Goal: Task Accomplishment & Management: Complete application form

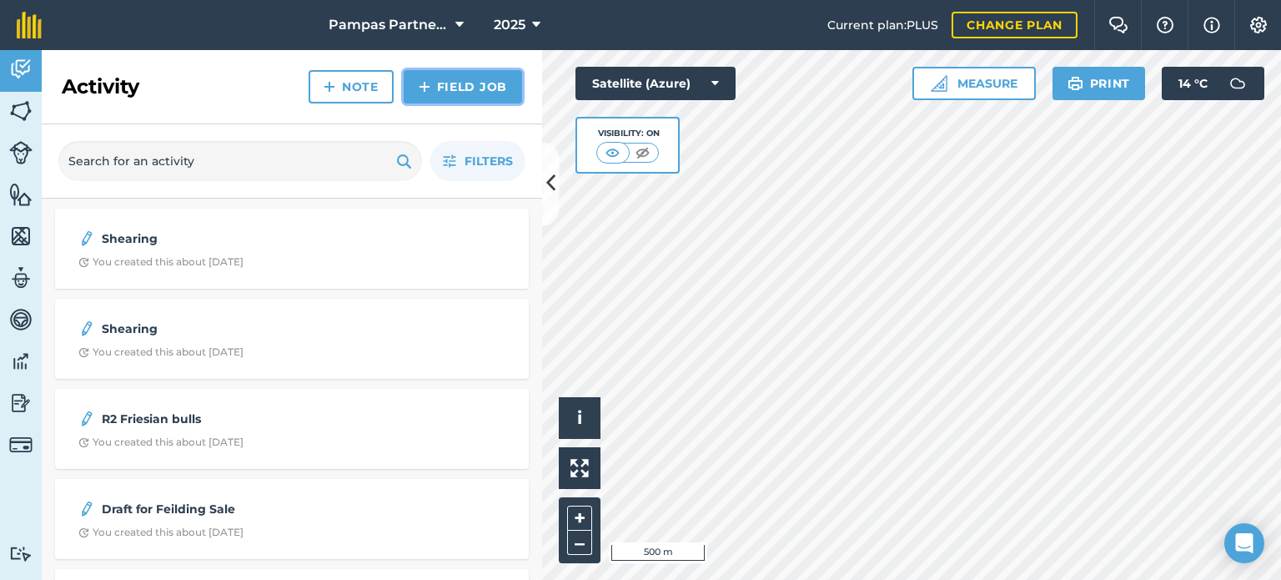
click at [416, 84] on link "Field Job" at bounding box center [463, 86] width 118 height 33
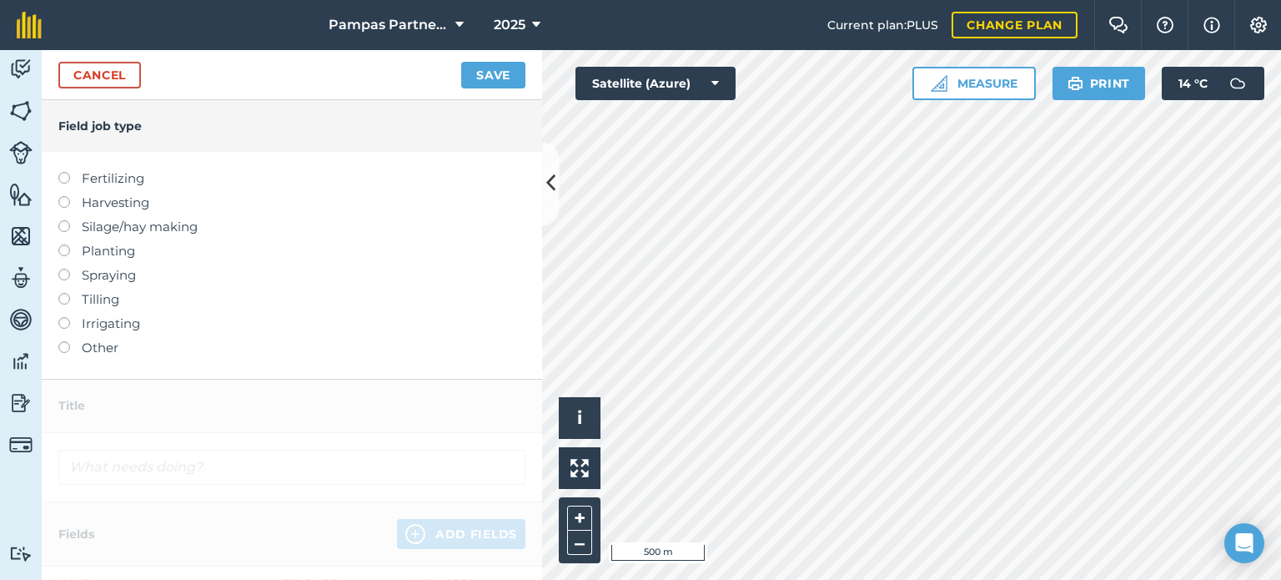
click at [64, 269] on label at bounding box center [69, 269] width 23 height 0
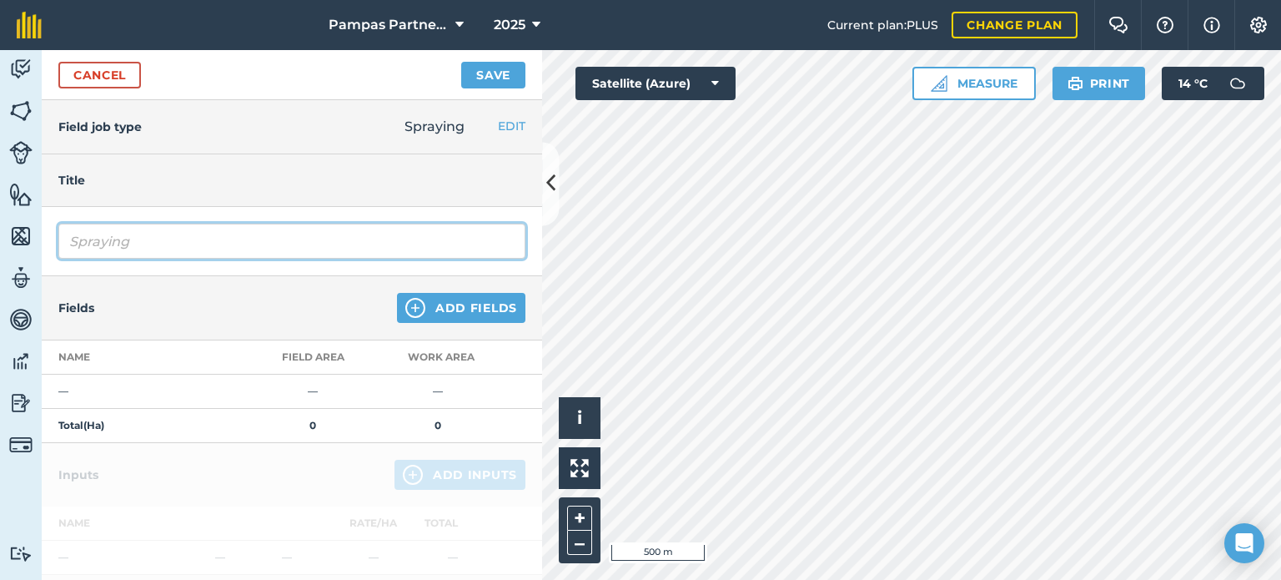
click at [87, 242] on input "Spraying" at bounding box center [291, 241] width 467 height 35
click at [117, 244] on input "raying" at bounding box center [291, 241] width 467 height 35
type input "Dessicate"
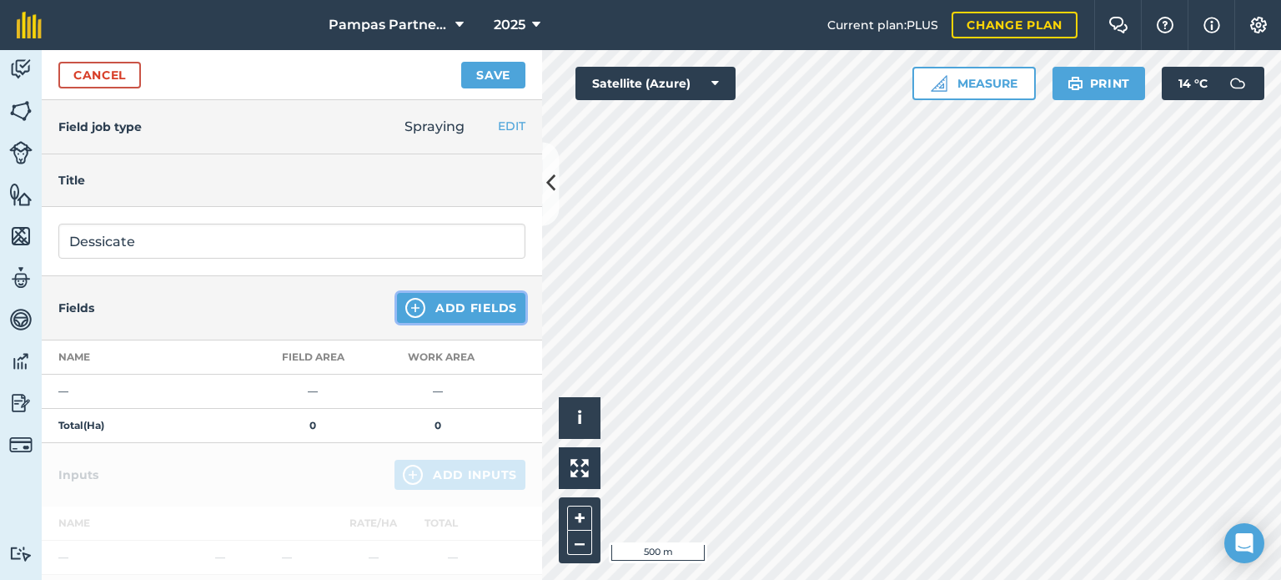
click at [405, 306] on img at bounding box center [415, 308] width 20 height 20
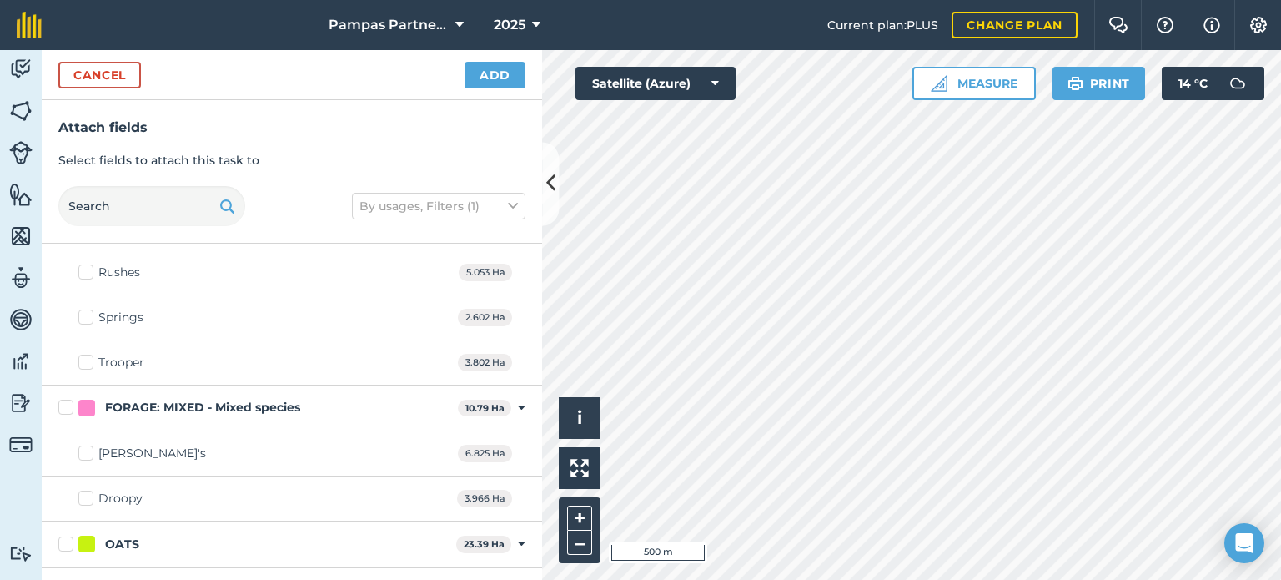
scroll to position [250, 0]
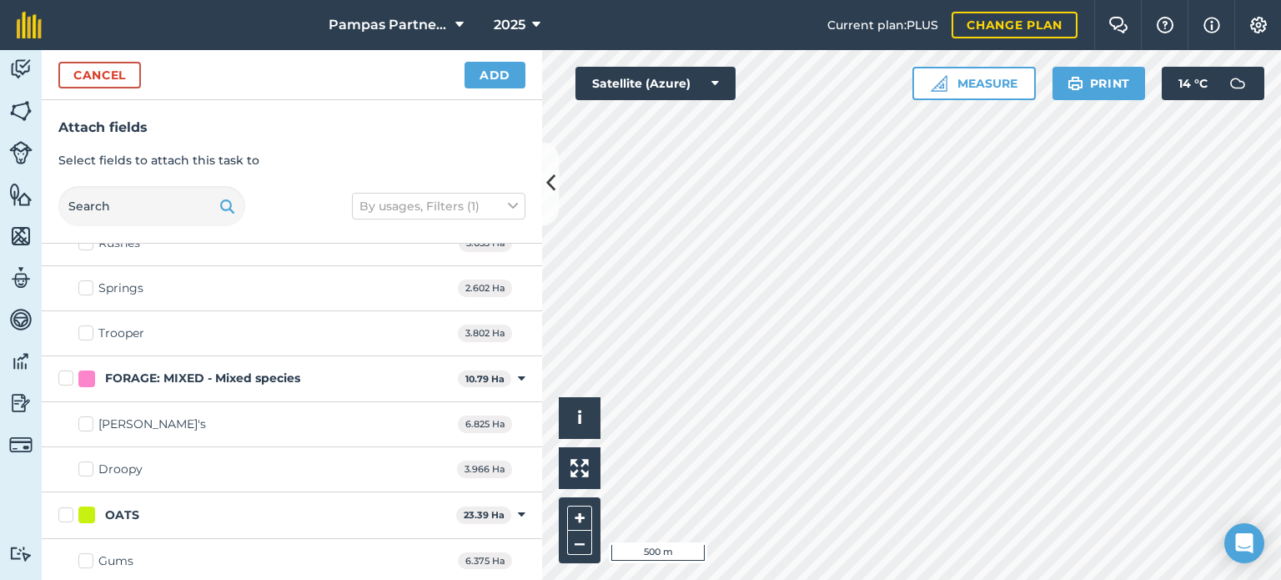
click at [86, 466] on label "Droopy" at bounding box center [110, 469] width 64 height 18
click at [86, 466] on input "Droopy" at bounding box center [83, 465] width 11 height 11
checkbox input "true"
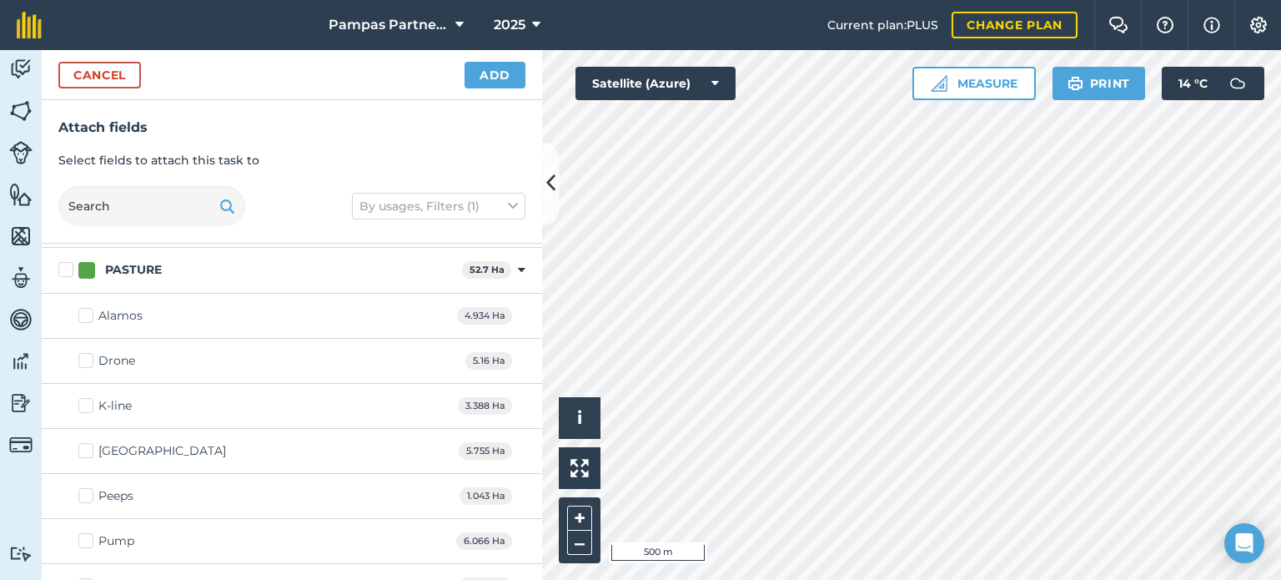
scroll to position [751, 0]
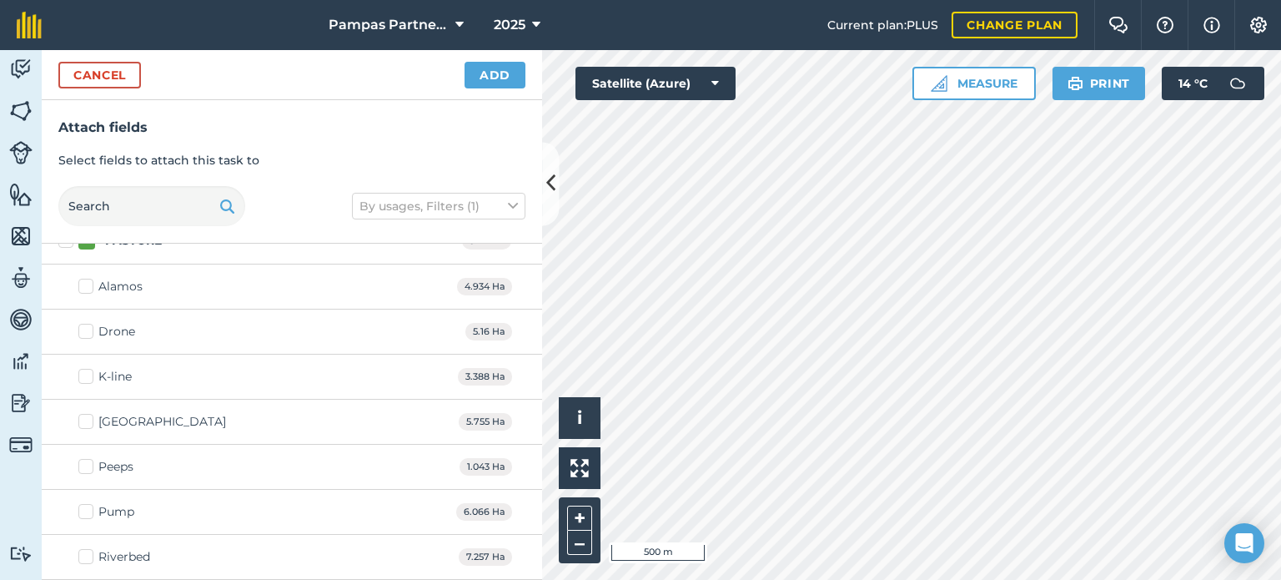
click at [88, 375] on label "K-line" at bounding box center [104, 377] width 53 height 18
click at [88, 375] on input "K-line" at bounding box center [83, 373] width 11 height 11
checkbox input "true"
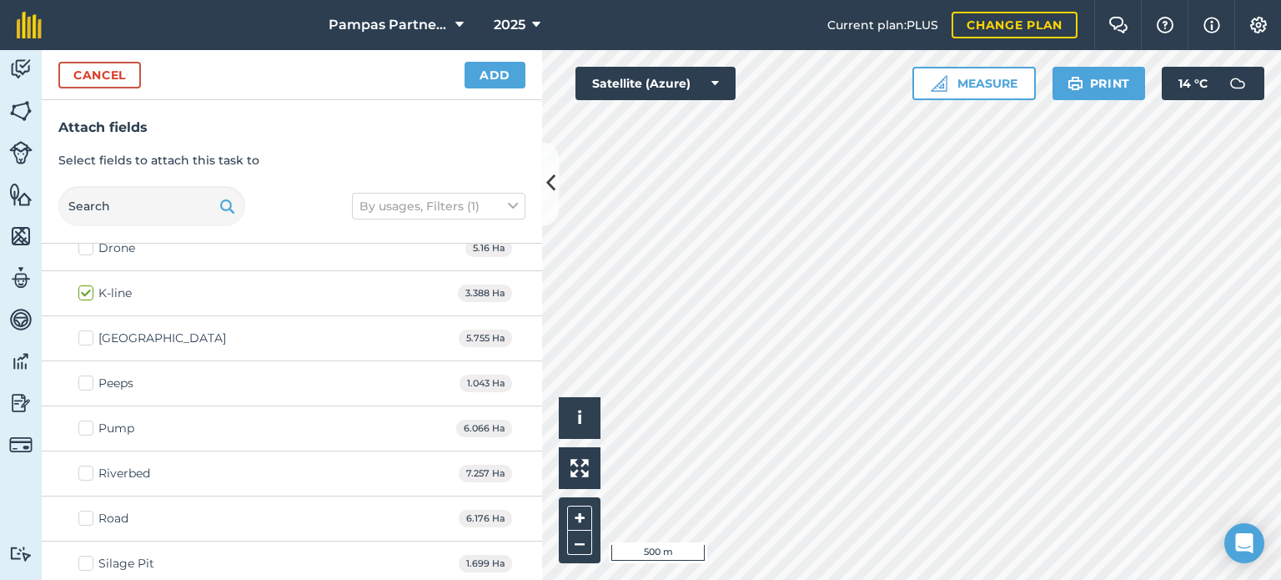
click at [87, 426] on label "Pump" at bounding box center [106, 428] width 56 height 18
click at [87, 426] on input "Pump" at bounding box center [83, 424] width 11 height 11
checkbox input "true"
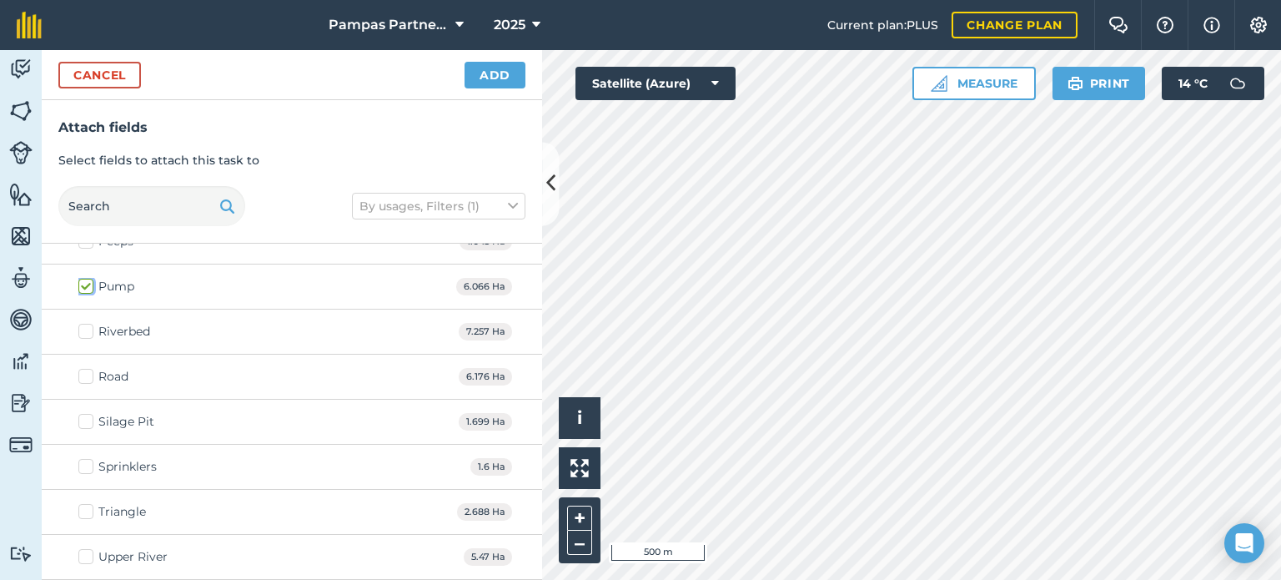
scroll to position [1001, 0]
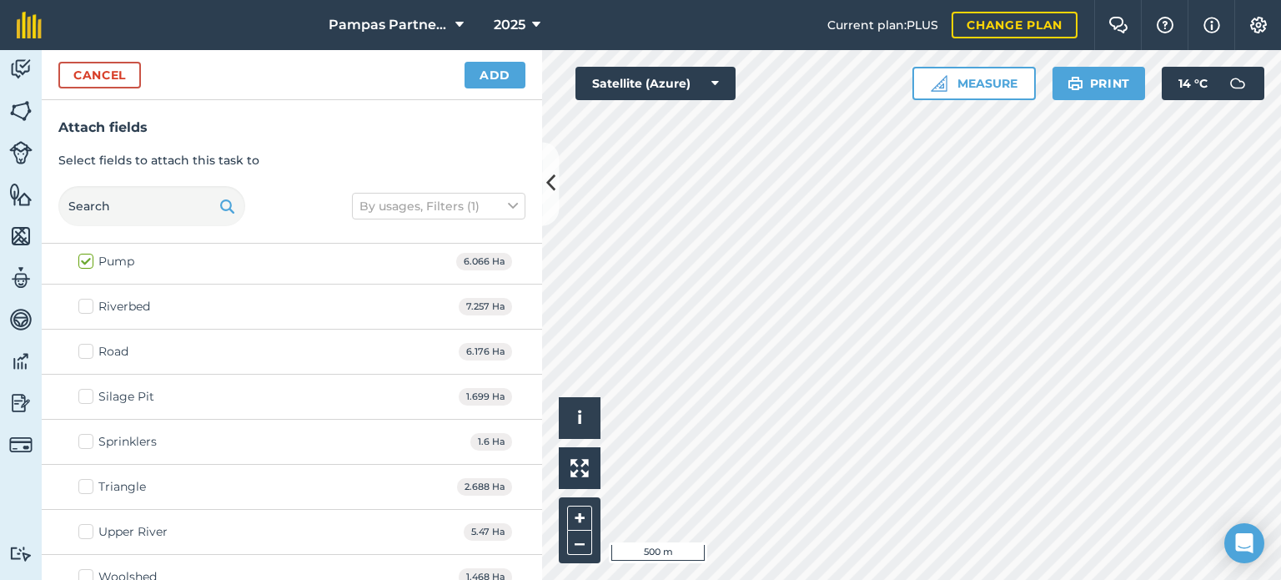
click at [88, 482] on label "Triangle" at bounding box center [112, 487] width 68 height 18
click at [88, 482] on input "Triangle" at bounding box center [83, 483] width 11 height 11
checkbox input "true"
click at [83, 349] on label "Road" at bounding box center [103, 352] width 50 height 18
click at [83, 349] on input "Road" at bounding box center [83, 348] width 11 height 11
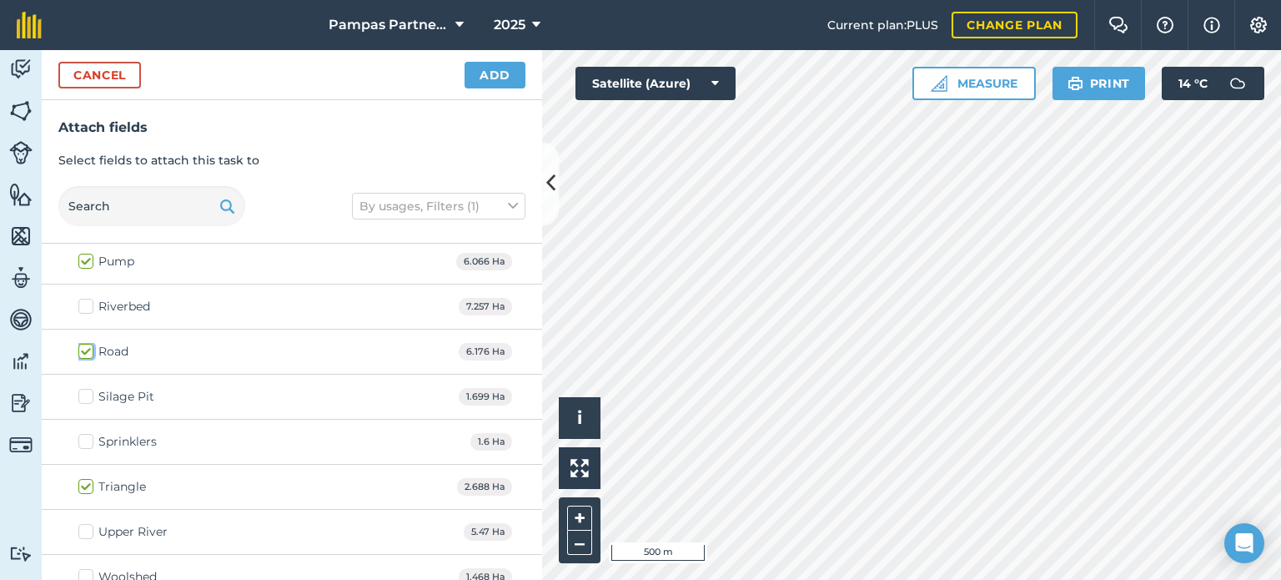
checkbox input "true"
click at [84, 525] on label "Upper River" at bounding box center [122, 532] width 89 height 18
click at [84, 525] on input "Upper River" at bounding box center [83, 528] width 11 height 11
checkbox input "true"
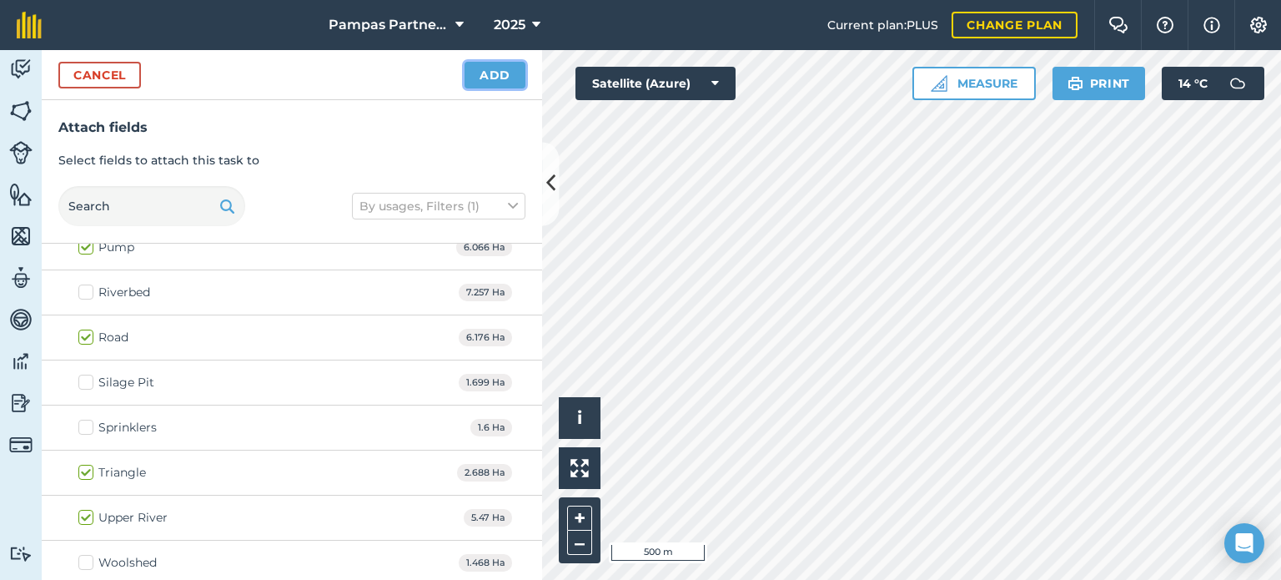
click at [487, 75] on button "Add" at bounding box center [495, 75] width 61 height 27
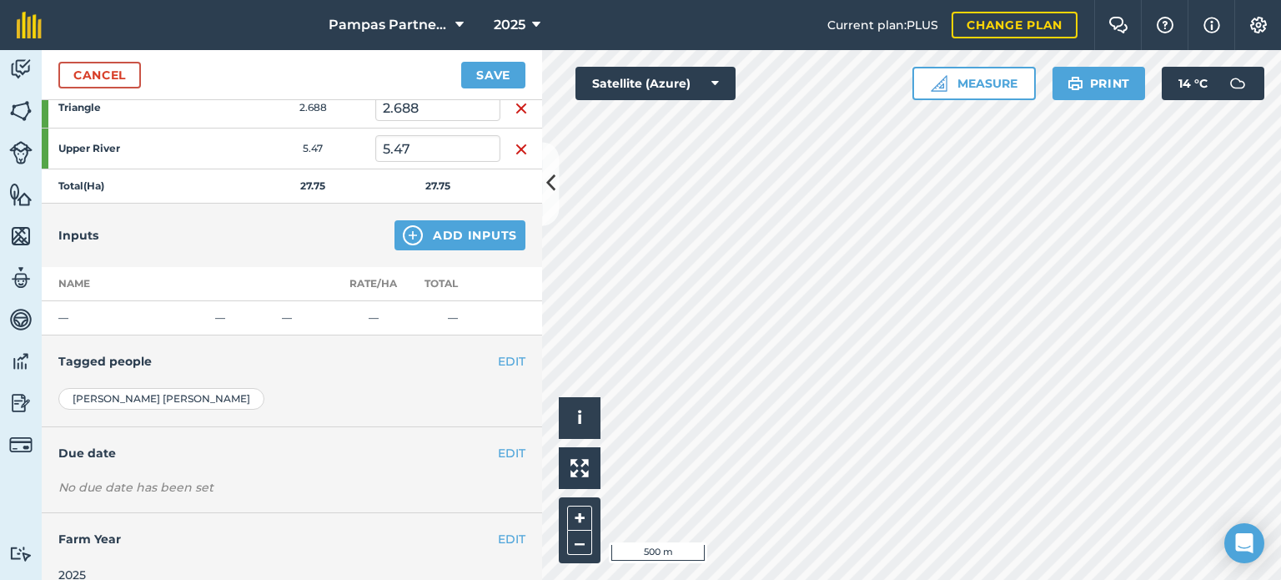
scroll to position [467, 0]
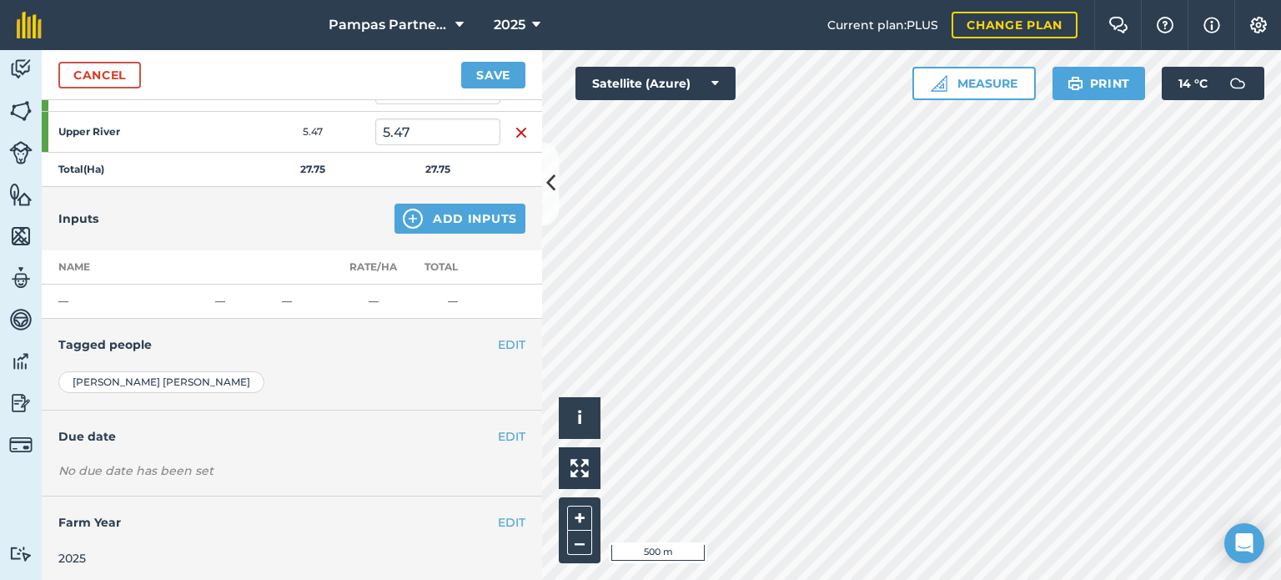
click at [90, 299] on td "—" at bounding box center [125, 301] width 167 height 34
click at [409, 214] on img at bounding box center [413, 218] width 20 height 20
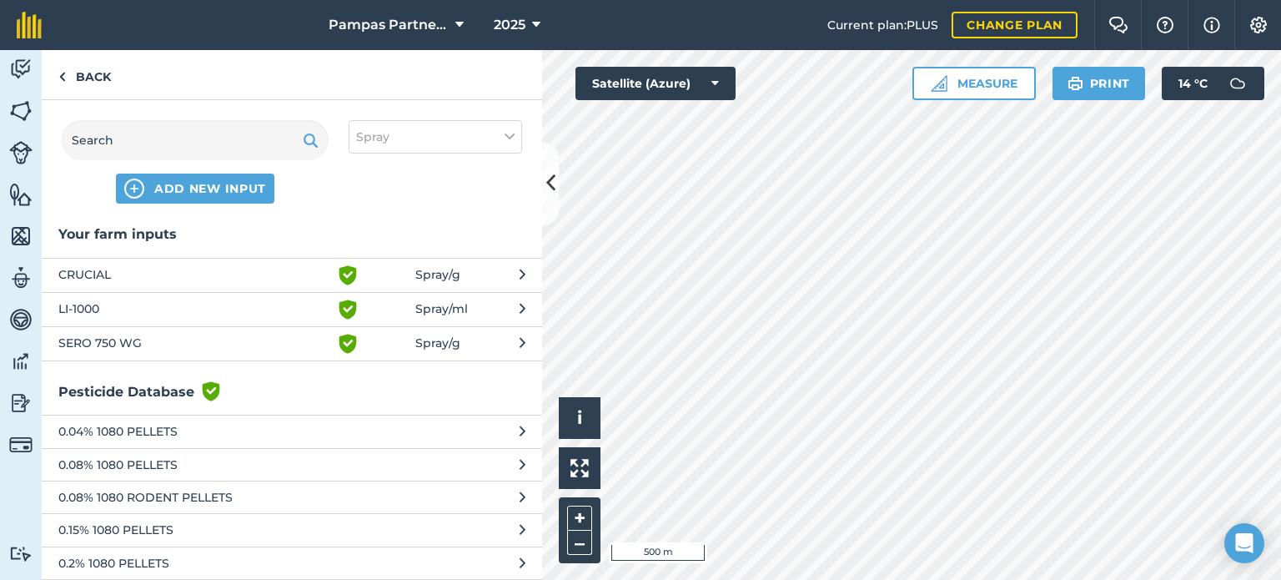
click at [72, 269] on span "CRUCIAL" at bounding box center [194, 275] width 273 height 20
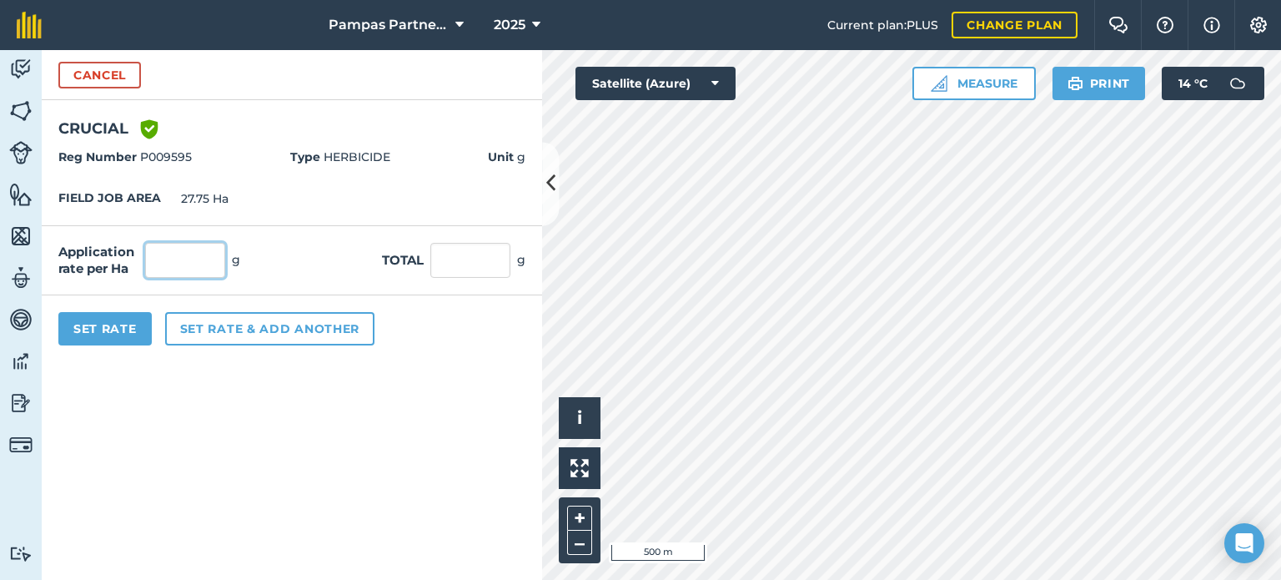
click at [178, 256] on input "text" at bounding box center [185, 260] width 80 height 35
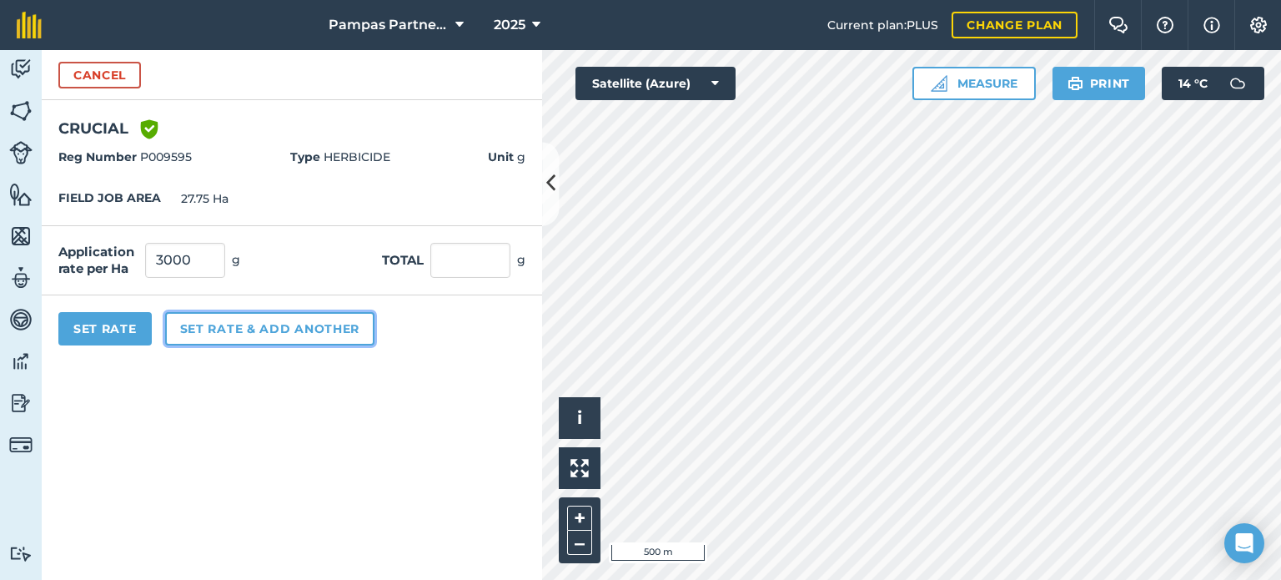
type input "3,000"
type input "83,250"
click at [200, 326] on button "Set rate & add another" at bounding box center [269, 328] width 209 height 33
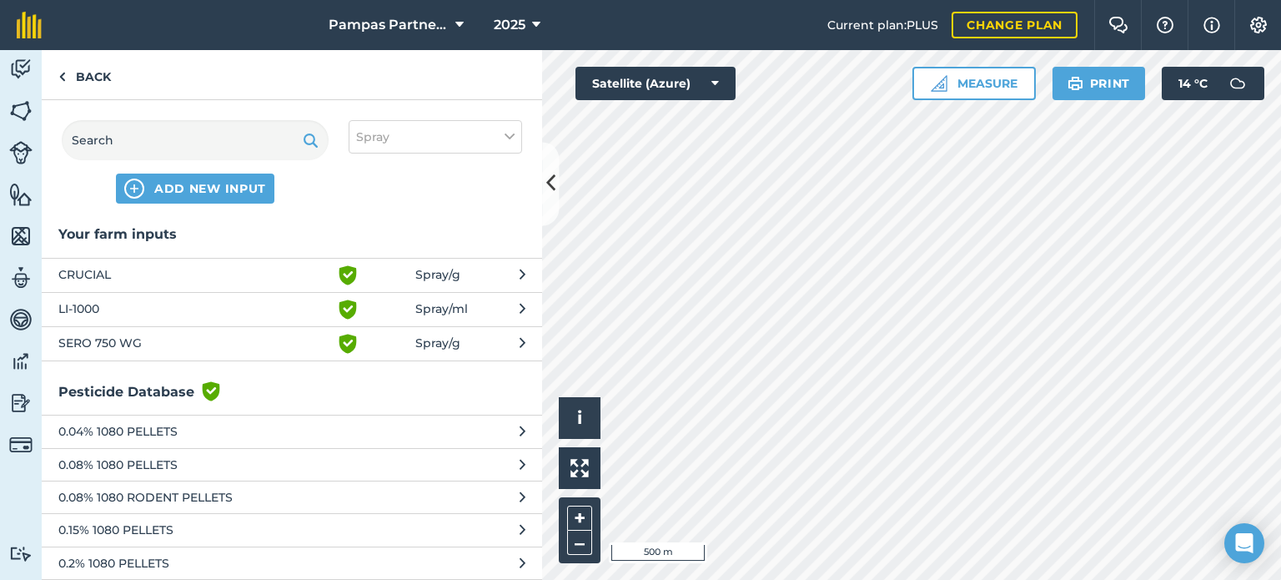
click at [88, 306] on span "LI-1000" at bounding box center [194, 309] width 273 height 20
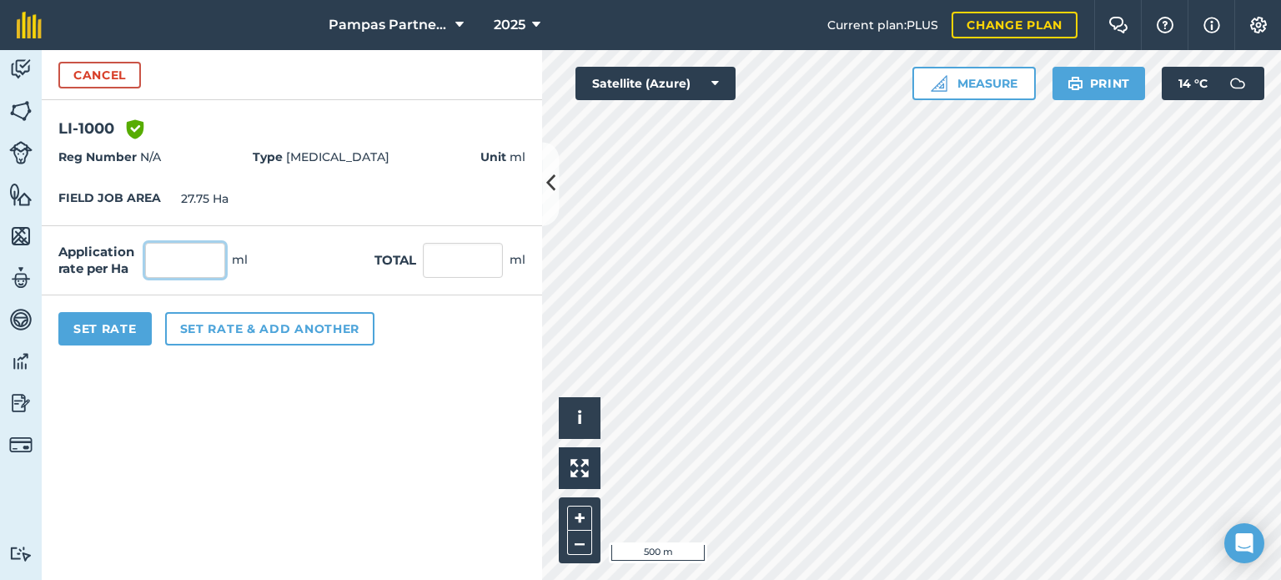
click at [171, 263] on input "text" at bounding box center [185, 260] width 80 height 35
type input "150"
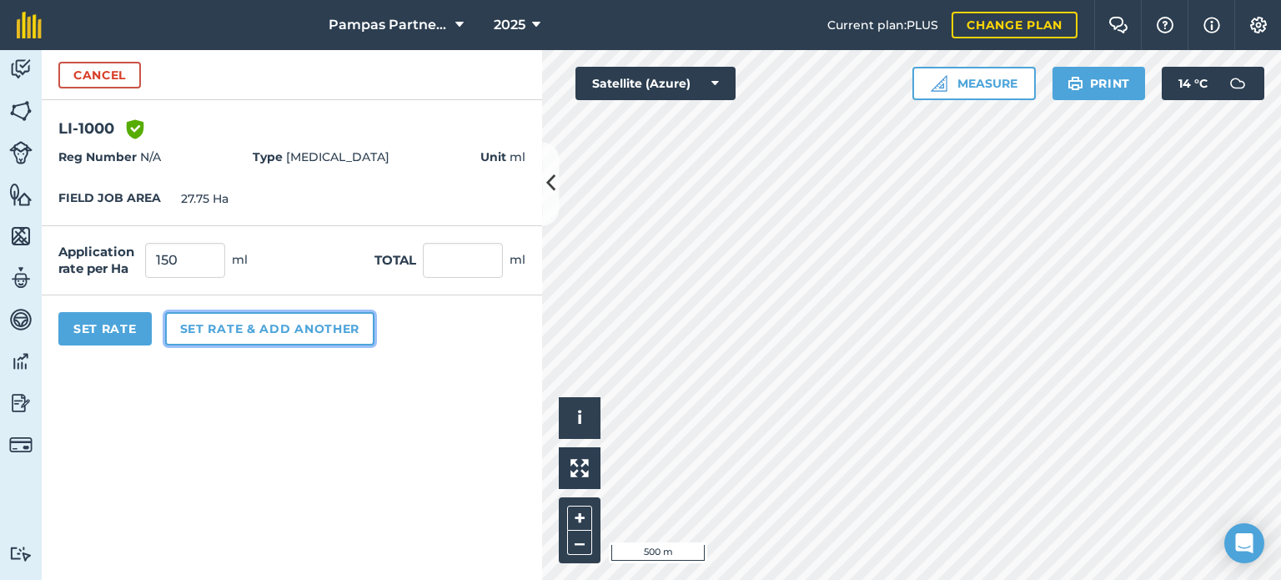
type input "4,162.5"
click at [208, 322] on button "Set rate & add another" at bounding box center [269, 328] width 209 height 33
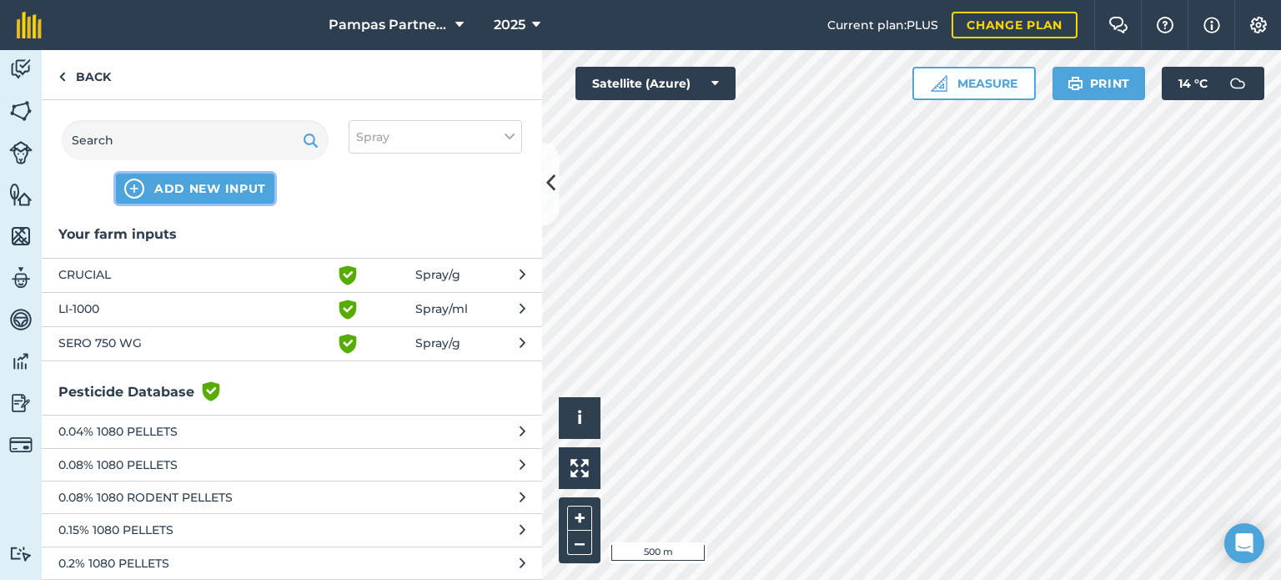
click at [150, 185] on button "ADD NEW INPUT" at bounding box center [195, 188] width 158 height 30
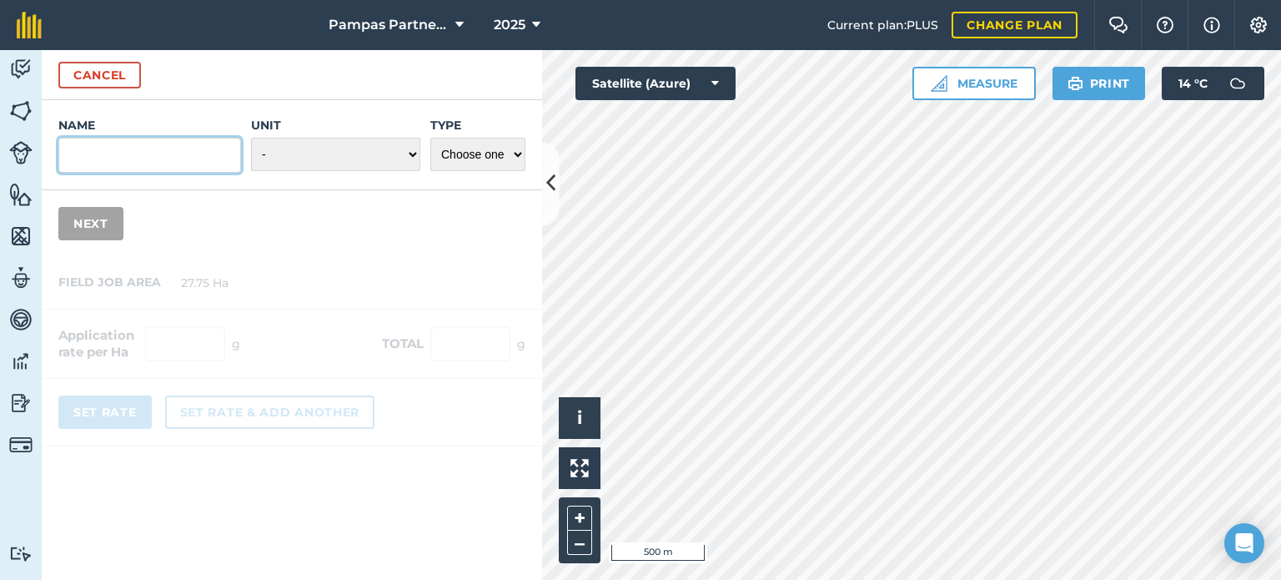
click at [153, 153] on input "Name" at bounding box center [149, 155] width 183 height 35
type input "S"
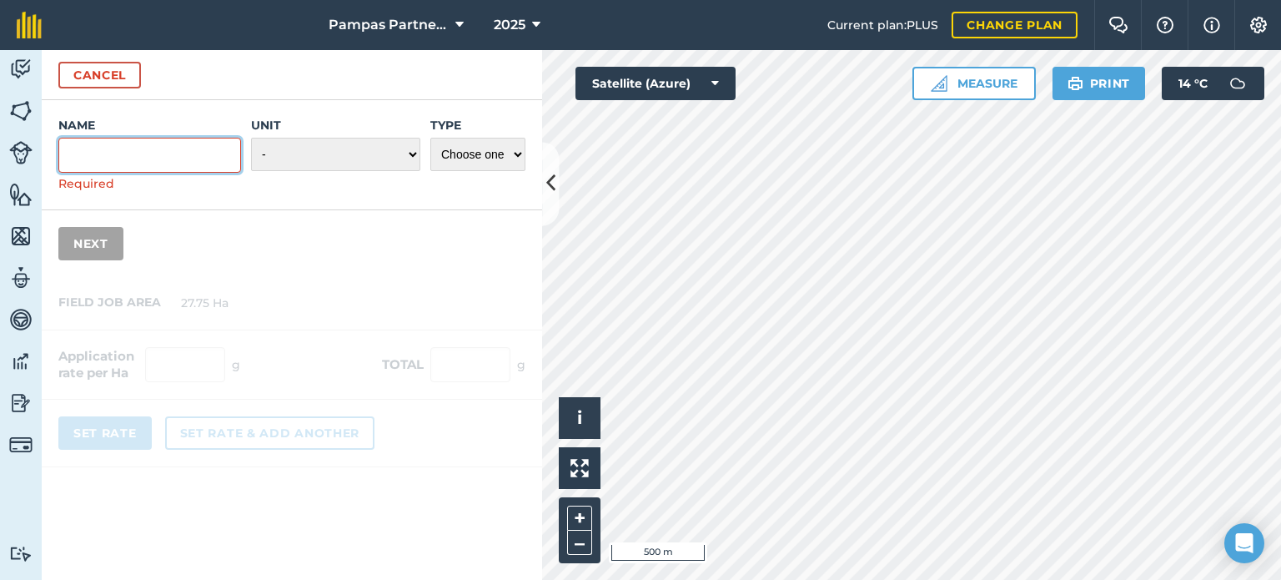
click at [123, 149] on input "Name" at bounding box center [149, 155] width 183 height 35
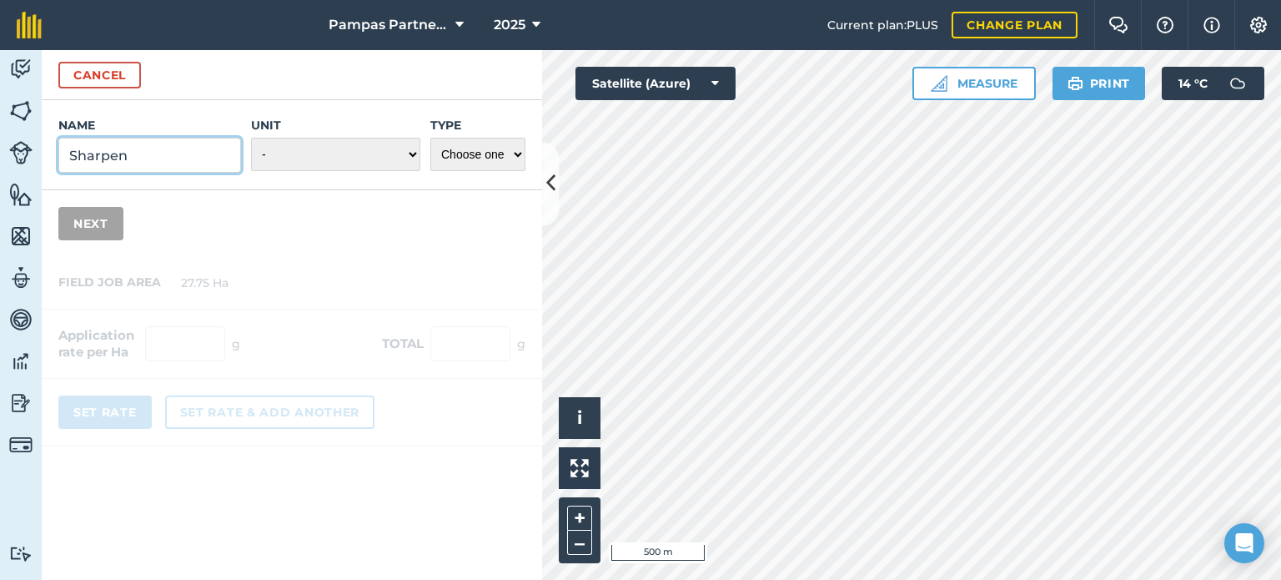
type input "Sharpen"
click at [404, 150] on select "- Grams/g Kilograms/kg Metric tonnes/t Millilitres/ml Litres/L Ounces/oz Pounds…" at bounding box center [335, 154] width 169 height 33
select select "GRAMS"
click at [252, 138] on select "- Grams/g Kilograms/kg Metric tonnes/t Millilitres/ml Litres/L Ounces/oz Pounds…" at bounding box center [335, 154] width 169 height 33
click at [517, 156] on select "Choose one Fertilizer Seed Spray Fuel Other" at bounding box center [477, 154] width 95 height 33
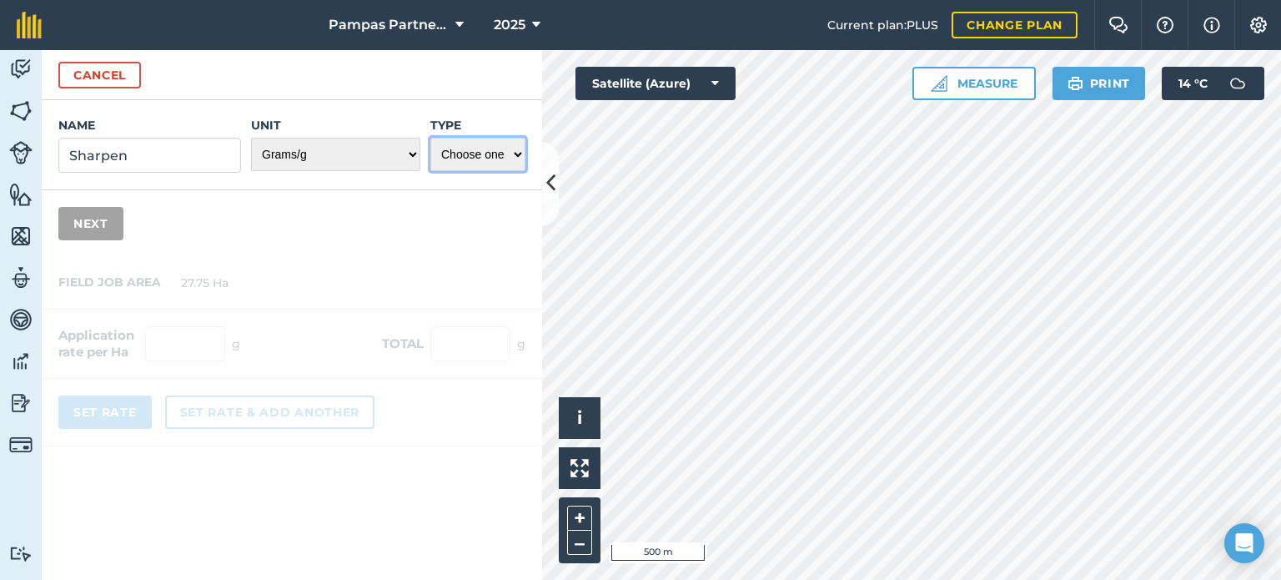
select select "SPRAY"
click at [430, 138] on select "Choose one Fertilizer Seed Spray Fuel Other" at bounding box center [477, 154] width 95 height 33
click at [85, 223] on button "Next" at bounding box center [90, 223] width 65 height 33
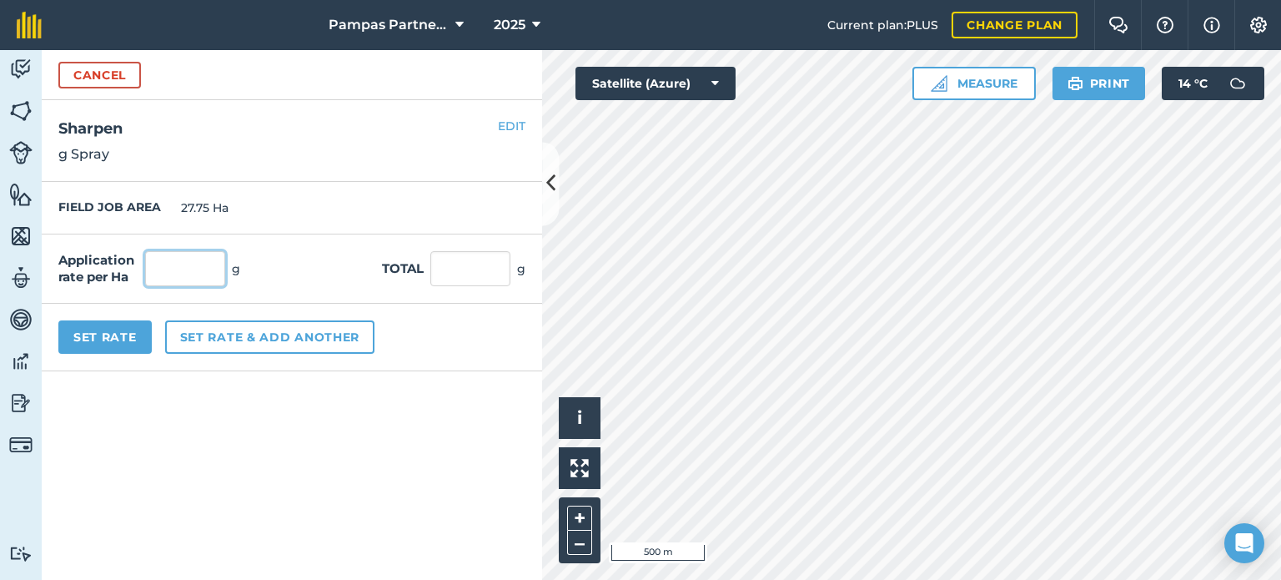
click at [178, 270] on input "text" at bounding box center [185, 268] width 80 height 35
type input "25"
type input "693.75"
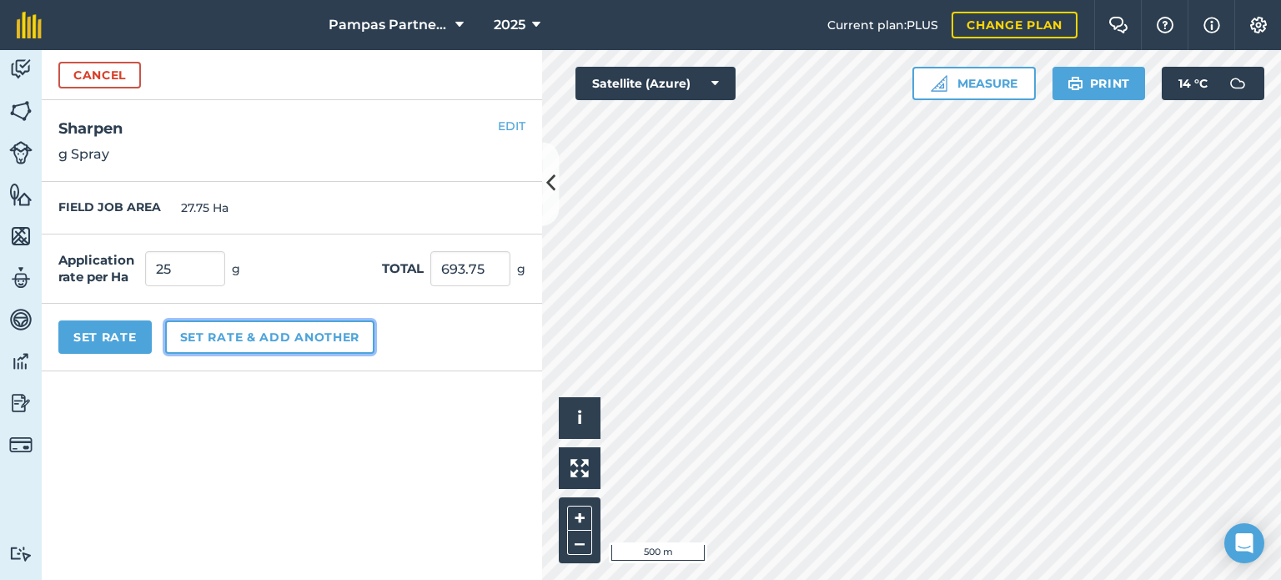
click at [286, 331] on button "Set rate & add another" at bounding box center [269, 336] width 209 height 33
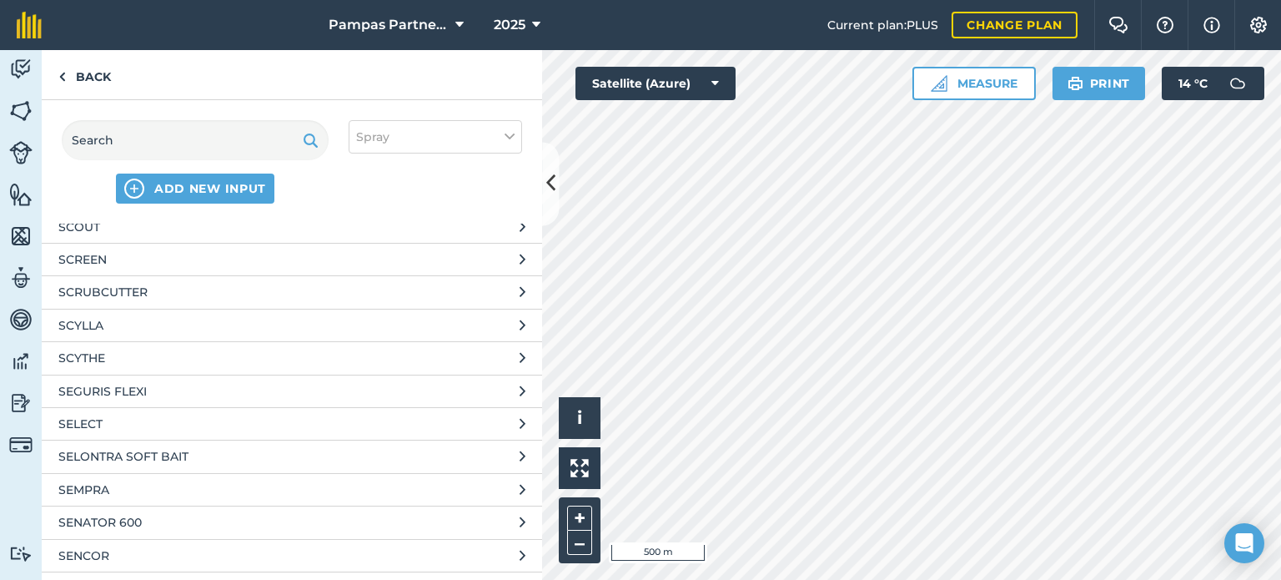
scroll to position [65464, 0]
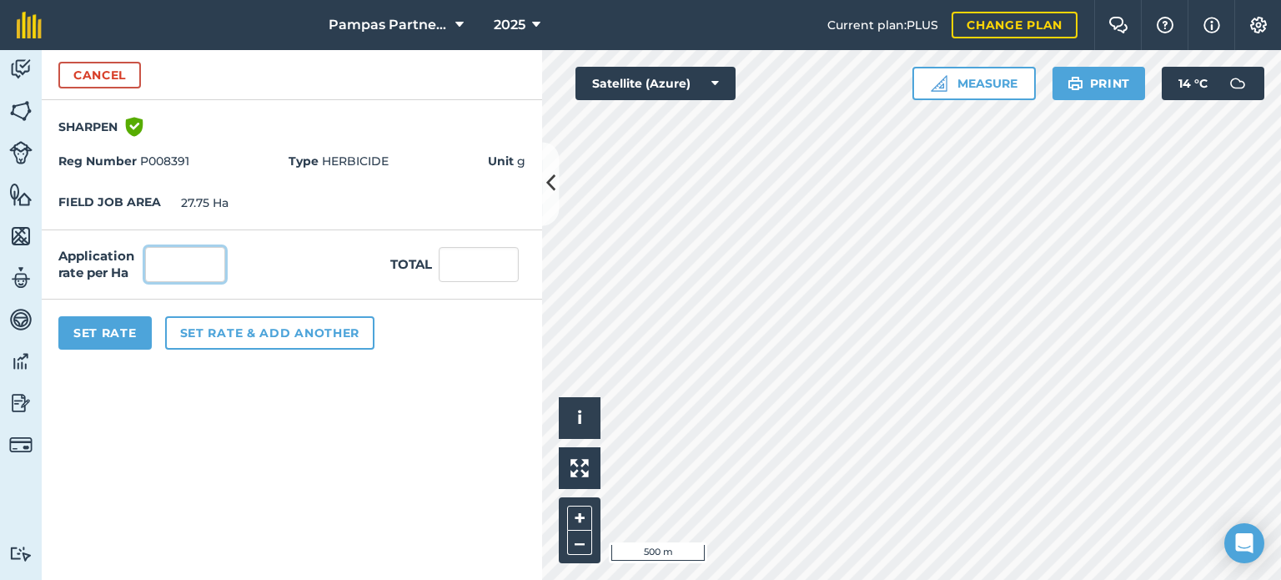
click at [176, 259] on input "text" at bounding box center [185, 264] width 80 height 35
type input "25"
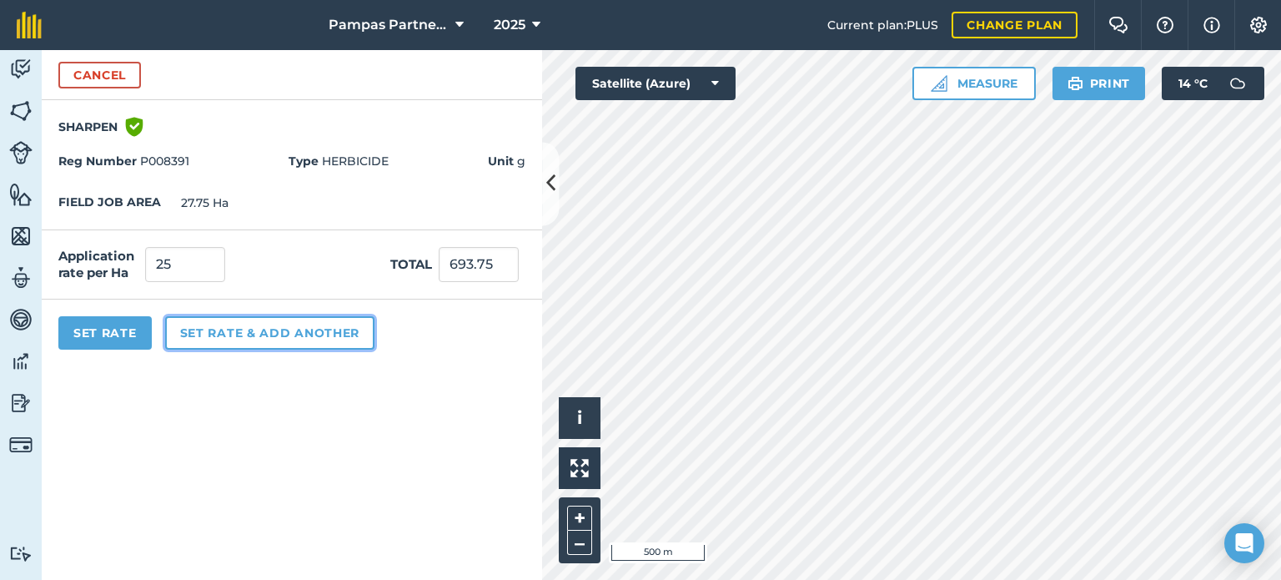
type input "693.75"
click at [201, 327] on button "Set rate & add another" at bounding box center [269, 332] width 209 height 33
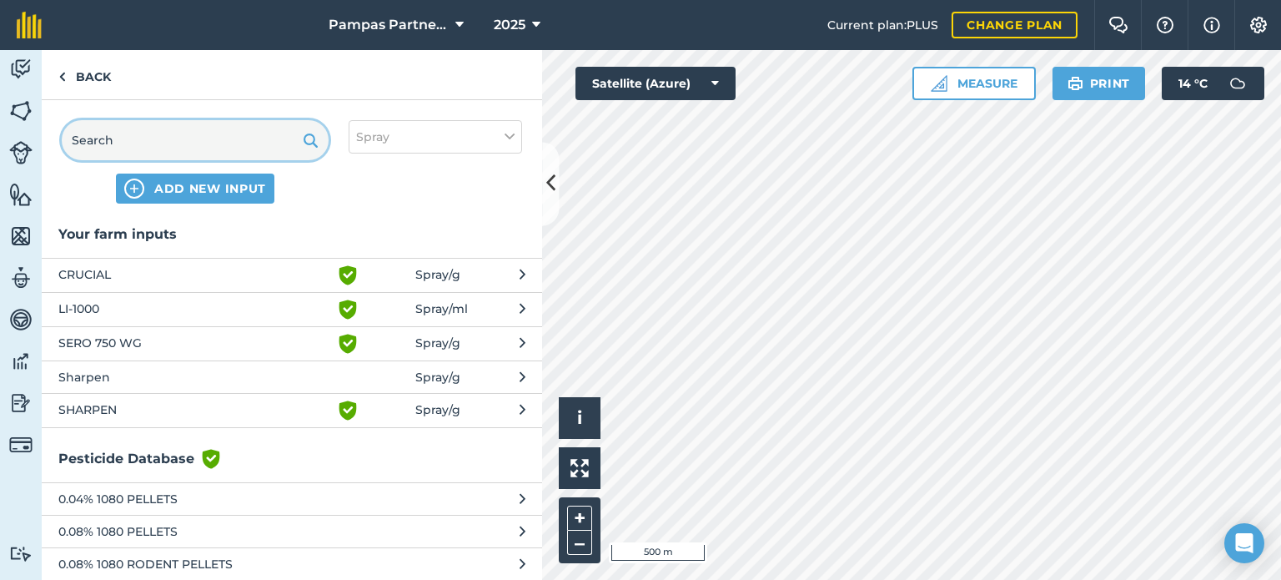
click at [140, 133] on input "text" at bounding box center [195, 140] width 267 height 40
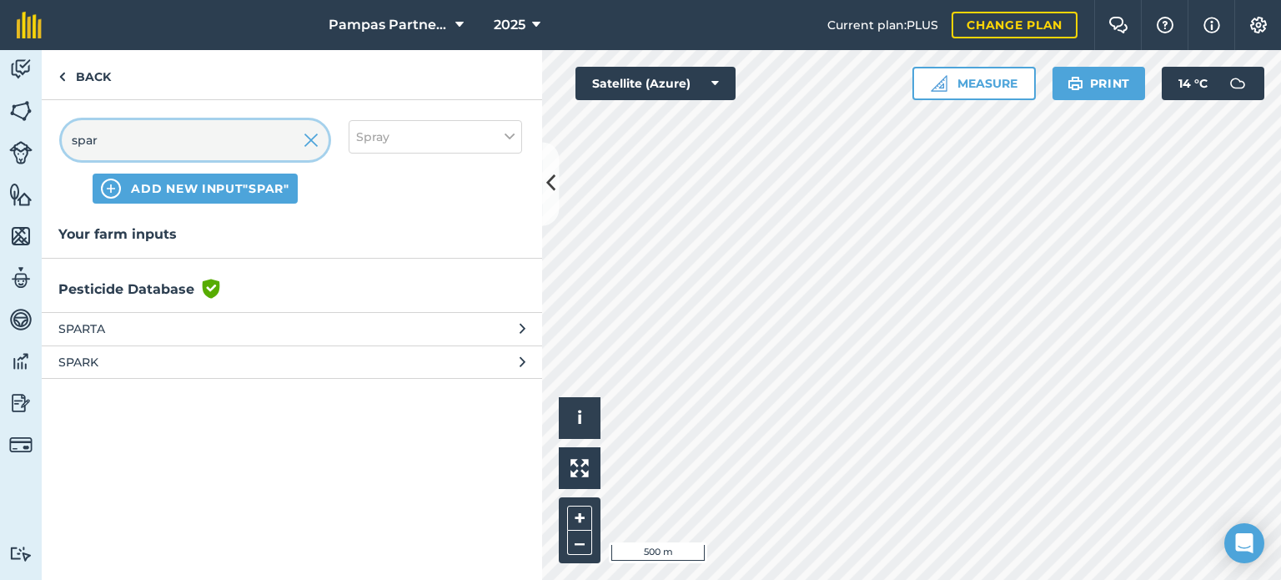
type input "spar"
click at [278, 323] on span "SPARTA" at bounding box center [194, 328] width 273 height 18
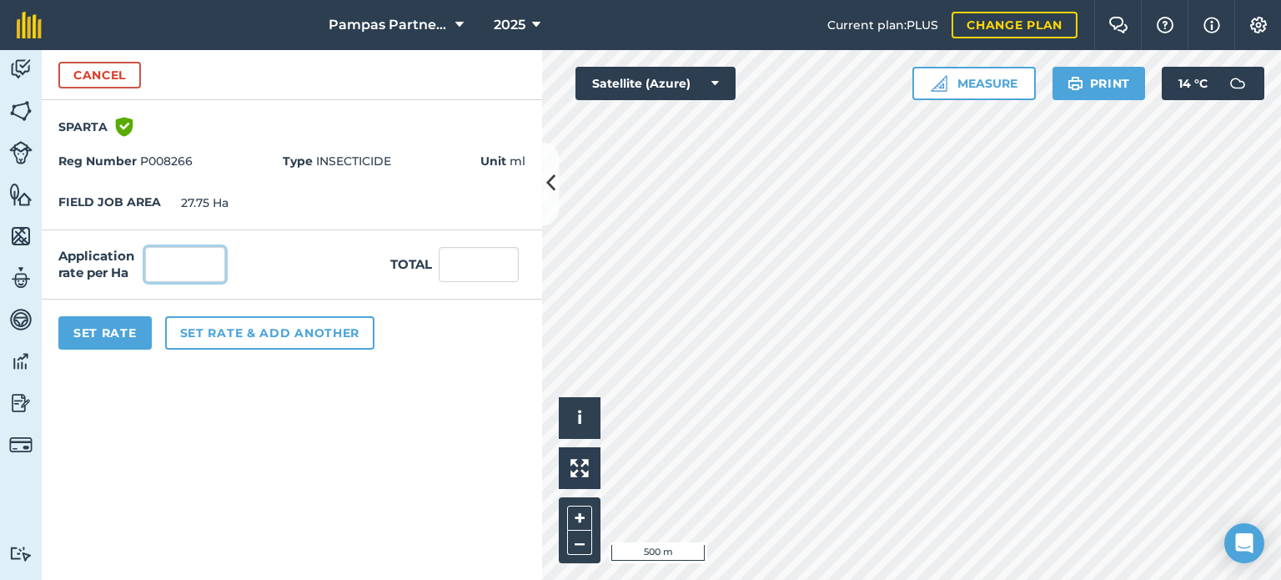
click at [199, 264] on input "text" at bounding box center [185, 264] width 80 height 35
type input "20"
type input "555"
click at [110, 329] on button "Set Rate" at bounding box center [104, 332] width 93 height 33
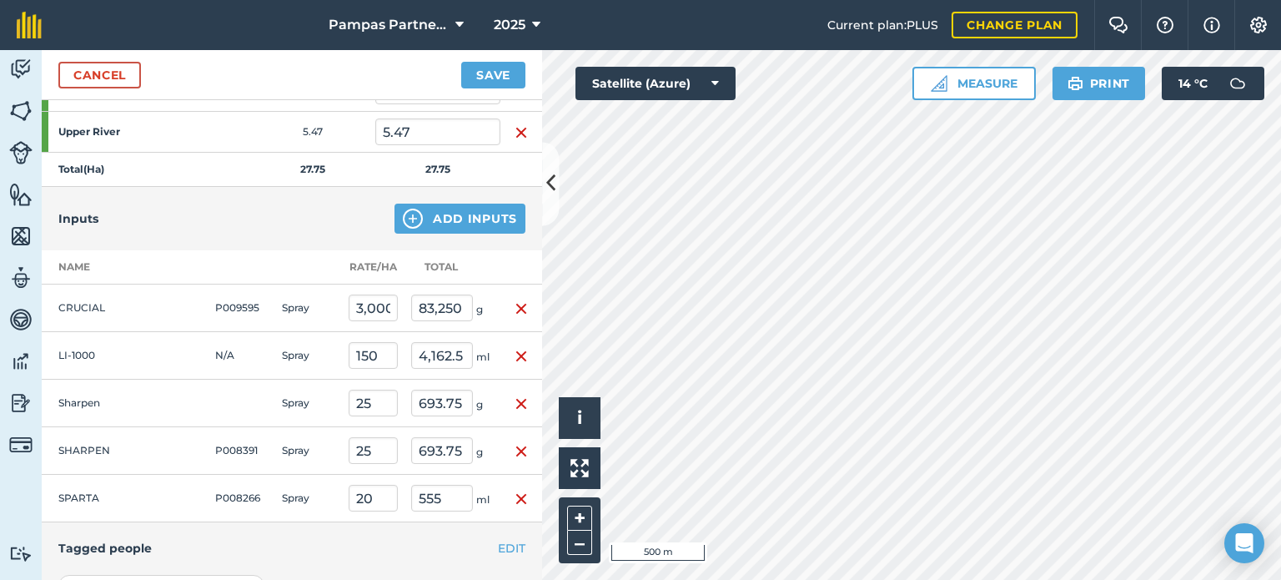
click at [515, 398] on img "button" at bounding box center [521, 404] width 13 height 20
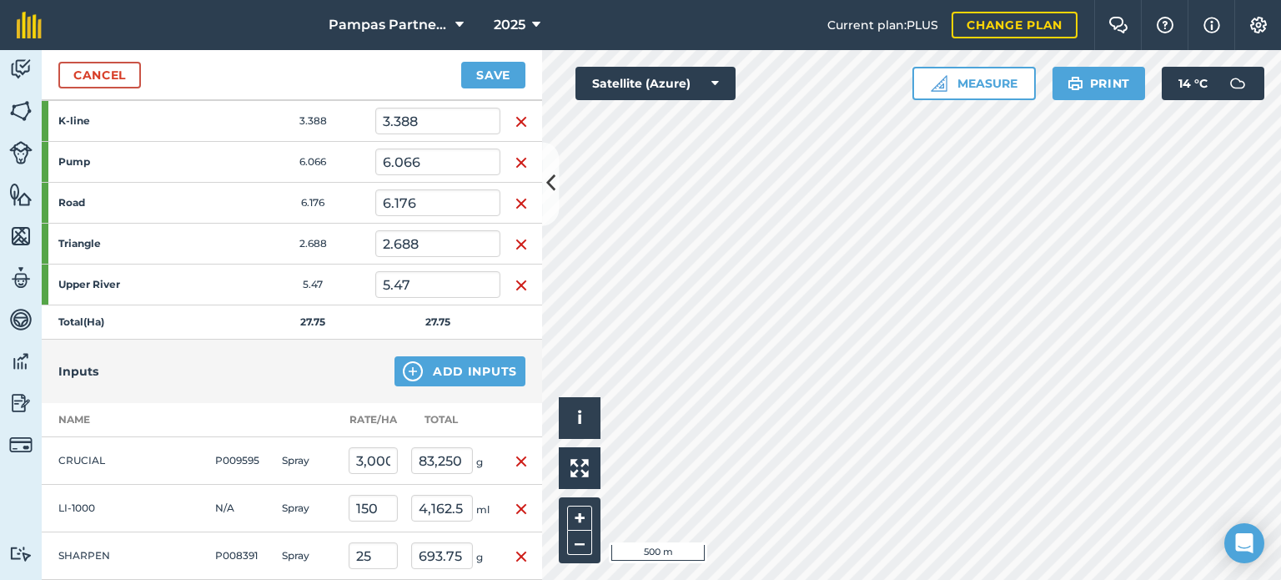
scroll to position [623, 0]
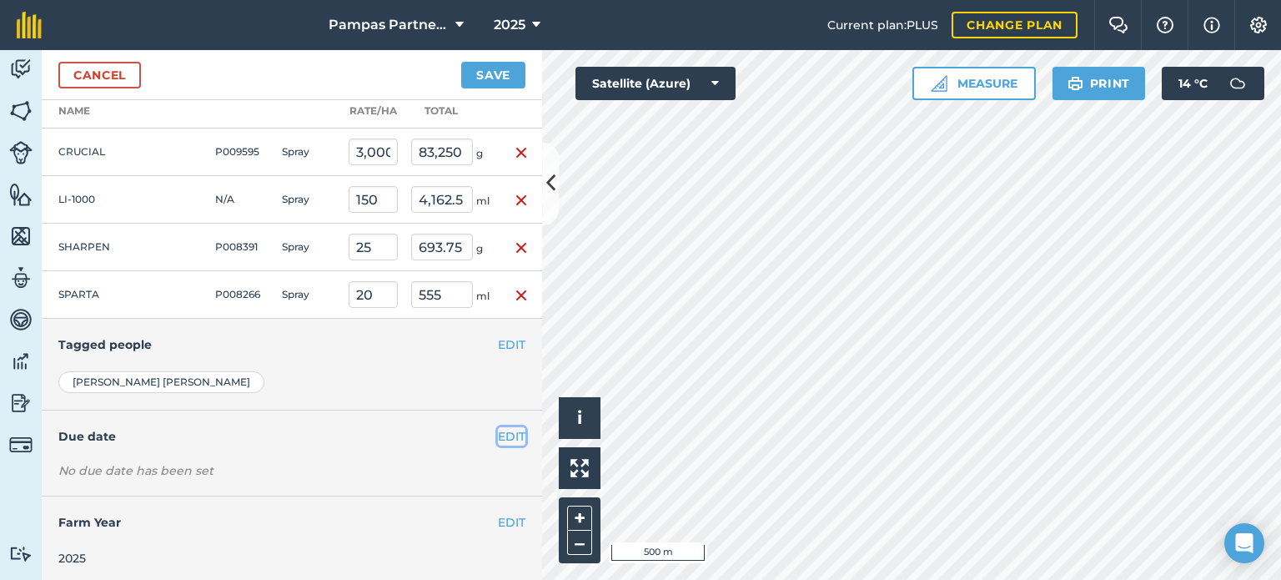
click at [498, 429] on button "EDIT" at bounding box center [512, 436] width 28 height 18
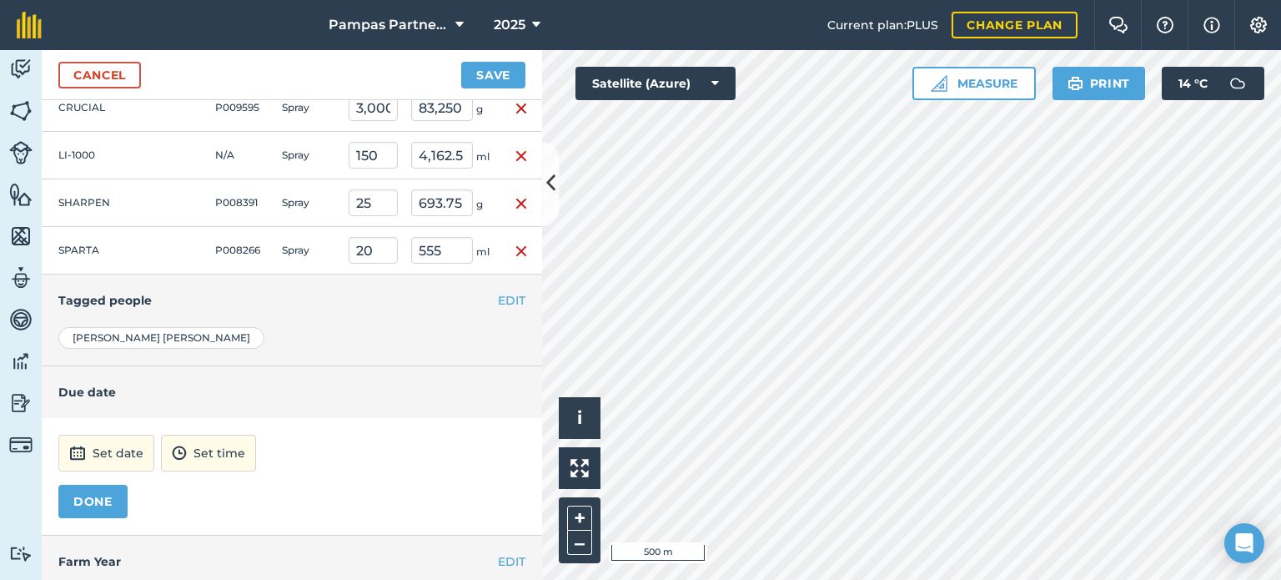
scroll to position [706, 0]
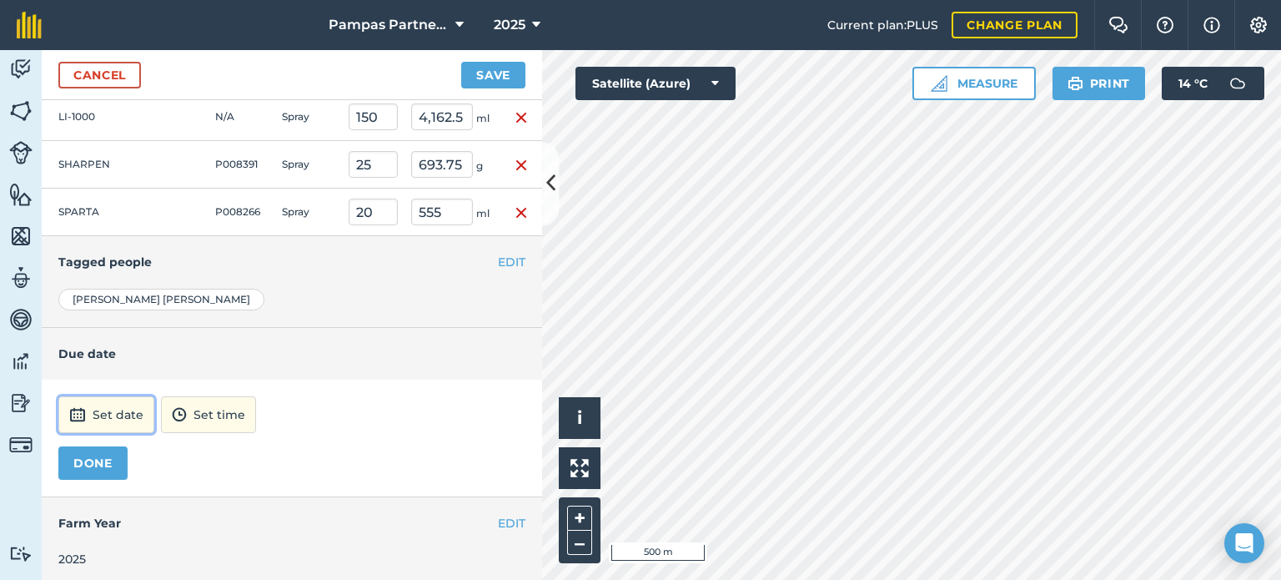
click at [107, 408] on button "Set date" at bounding box center [106, 414] width 96 height 37
